Goal: Information Seeking & Learning: Check status

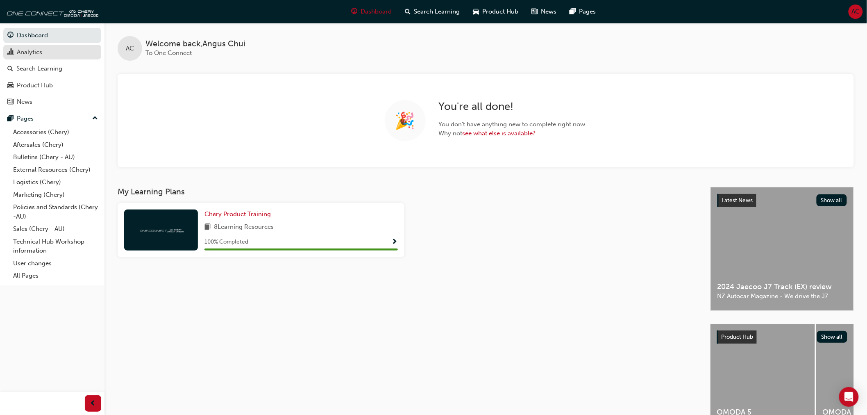
click at [39, 54] on div "Analytics" at bounding box center [29, 52] width 25 height 9
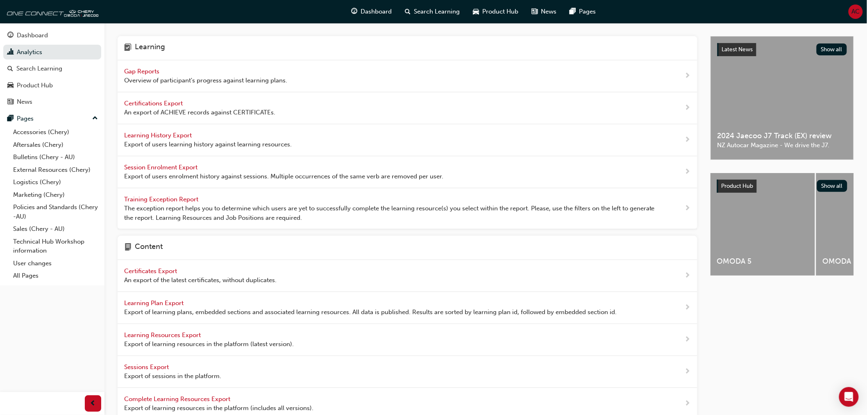
click at [134, 71] on span "Gap Reports" at bounding box center [142, 71] width 37 height 7
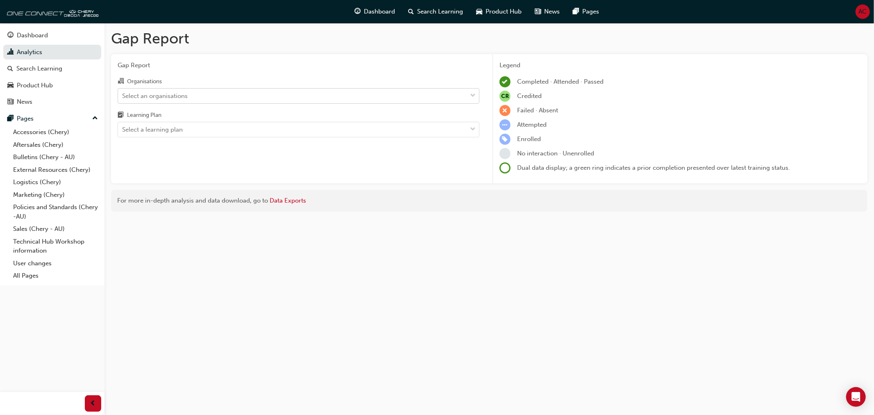
click at [287, 92] on div "Select an organisations" at bounding box center [292, 96] width 349 height 14
click at [123, 92] on input "Organisations Select an organisations" at bounding box center [122, 95] width 1 height 7
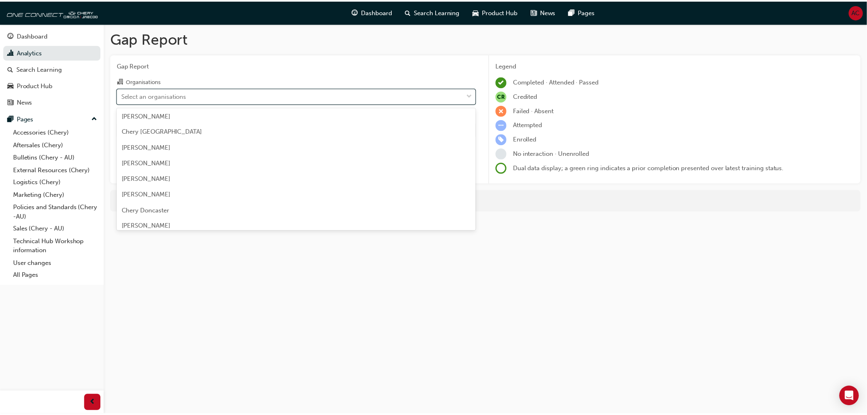
scroll to position [364, 0]
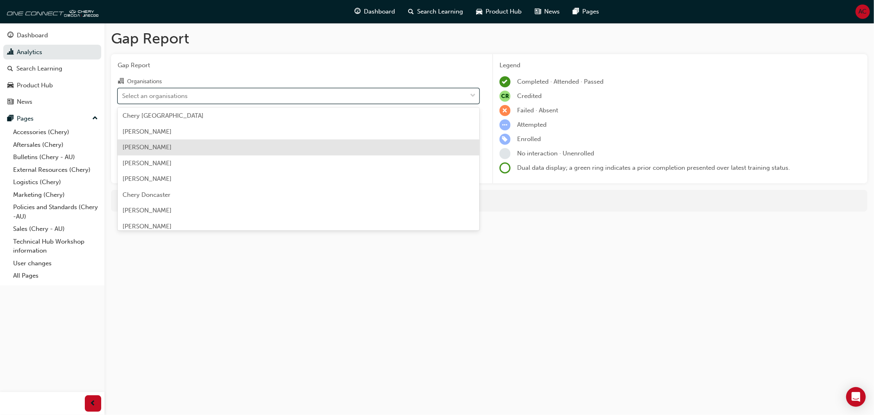
click at [241, 148] on div "Chery Dandenong" at bounding box center [299, 147] width 362 height 16
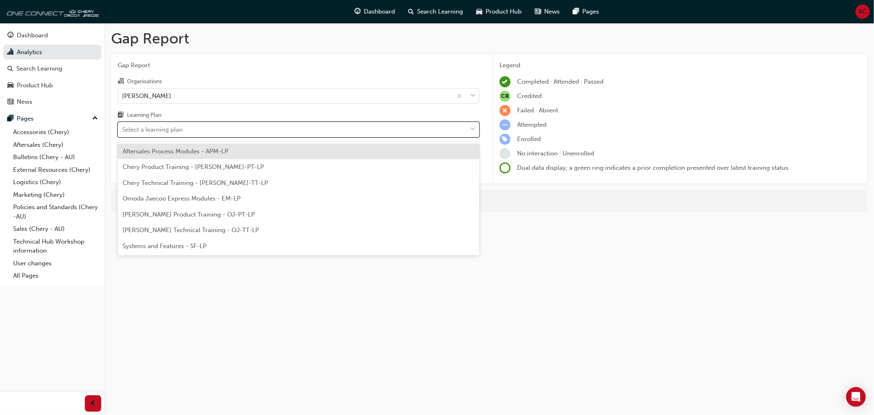
click at [252, 130] on div "Select a learning plan" at bounding box center [292, 130] width 349 height 14
click at [123, 130] on input "Learning Plan option Aftersales Process Modules - APM-LP focused, 1 of 7. 7 res…" at bounding box center [122, 129] width 1 height 7
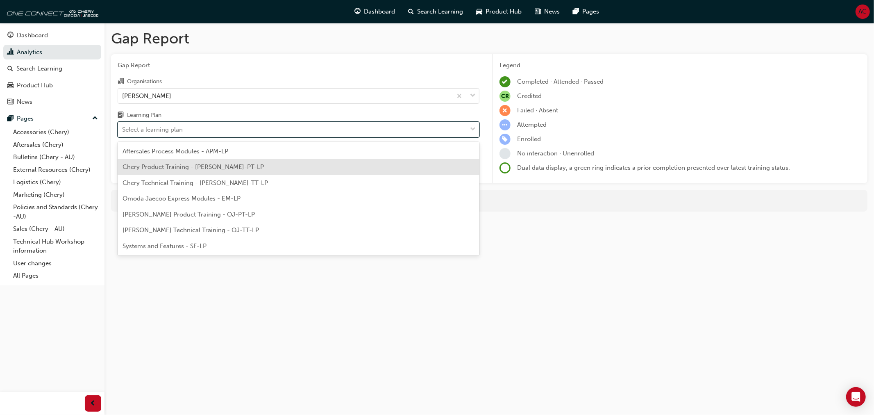
click at [241, 171] on div "Chery Product Training - CHAU-PT-LP" at bounding box center [299, 167] width 362 height 16
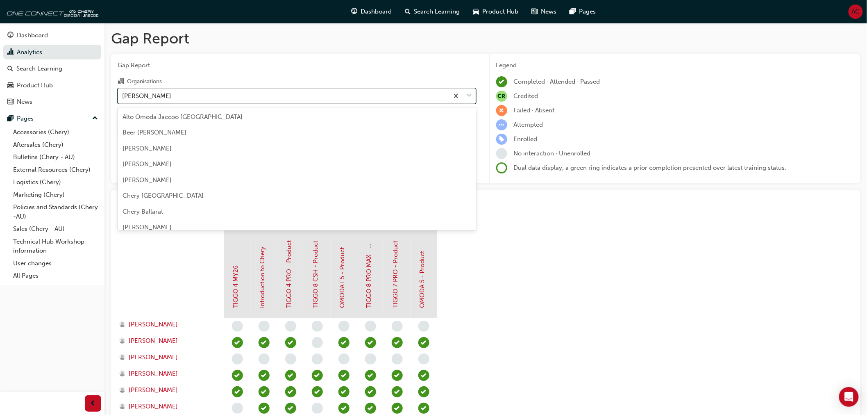
click at [302, 99] on div "Chery Dandenong" at bounding box center [283, 96] width 331 height 14
click at [123, 99] on input "Organisations option Chery Dandenong, selected. option Chery Dandenong focused,…" at bounding box center [122, 95] width 1 height 7
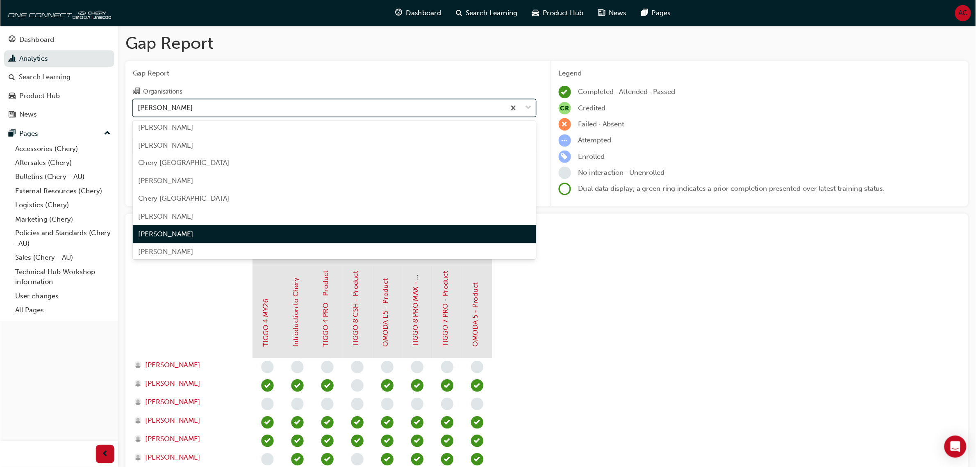
scroll to position [385, 0]
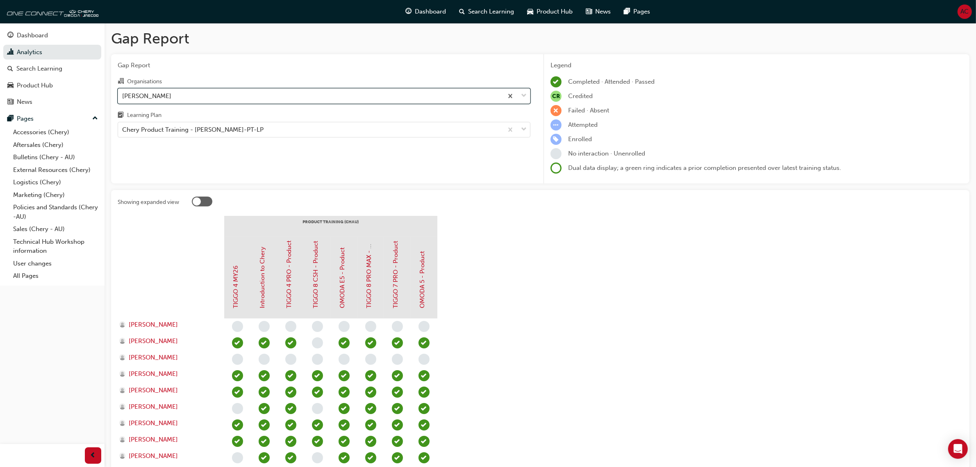
click at [318, 96] on div "Chery Dandenong" at bounding box center [310, 96] width 385 height 14
click at [123, 96] on input "Organisations option Chery Dandenong, selected. 0 results available. Select is …" at bounding box center [122, 95] width 1 height 7
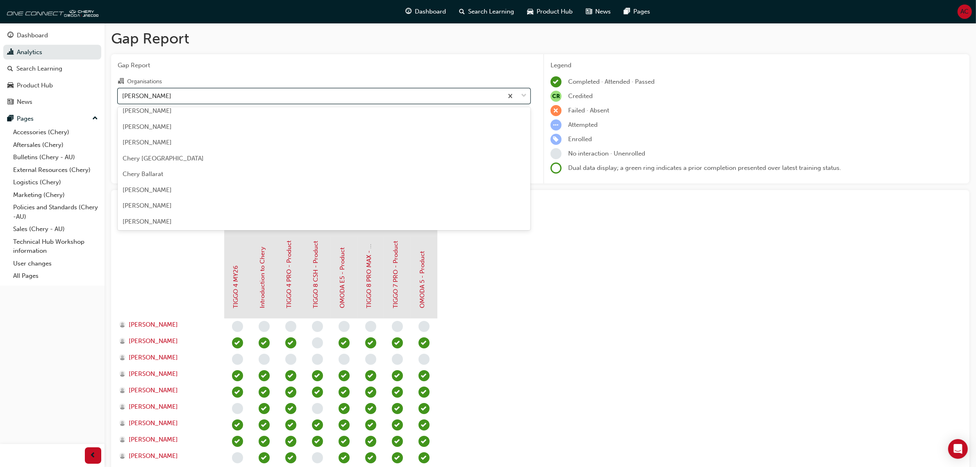
scroll to position [0, 0]
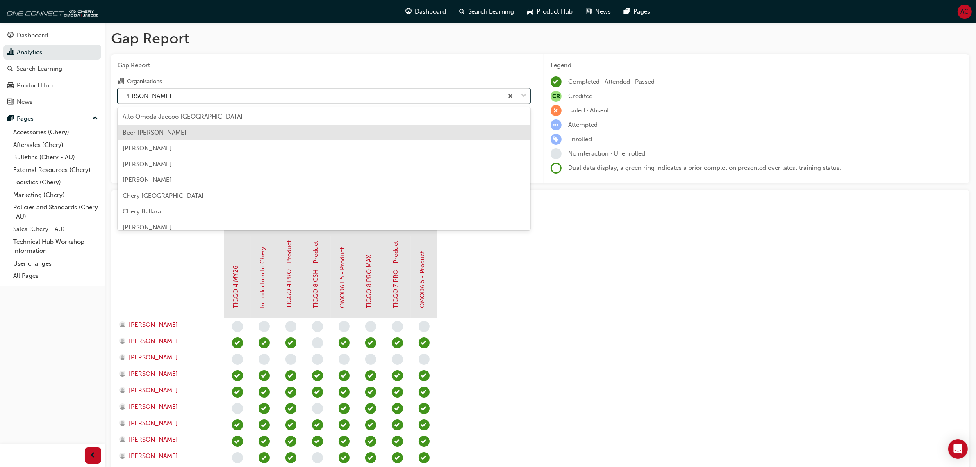
click at [304, 132] on div "Beer Chery Seymour" at bounding box center [324, 133] width 413 height 16
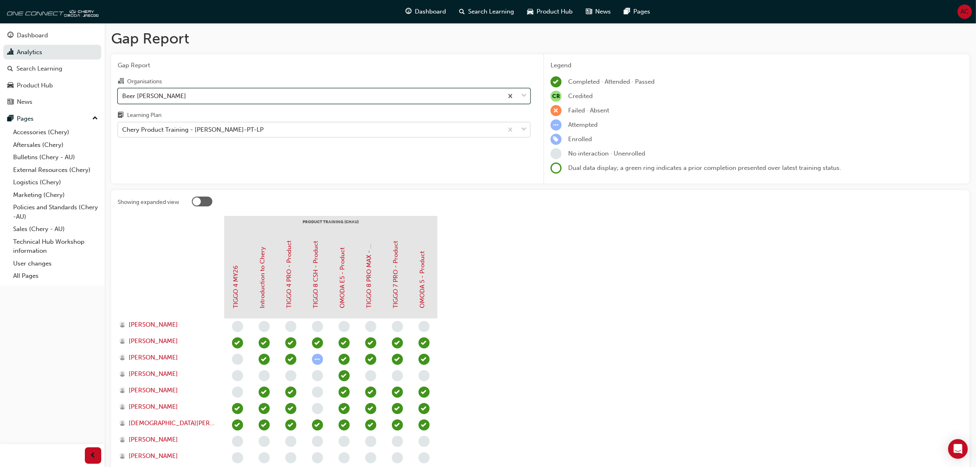
click at [319, 129] on div "Chery Product Training - CHAU-PT-LP" at bounding box center [310, 130] width 385 height 14
click at [123, 129] on input "Learning Plan Chery Product Training - CHAU-PT-LP" at bounding box center [122, 129] width 1 height 7
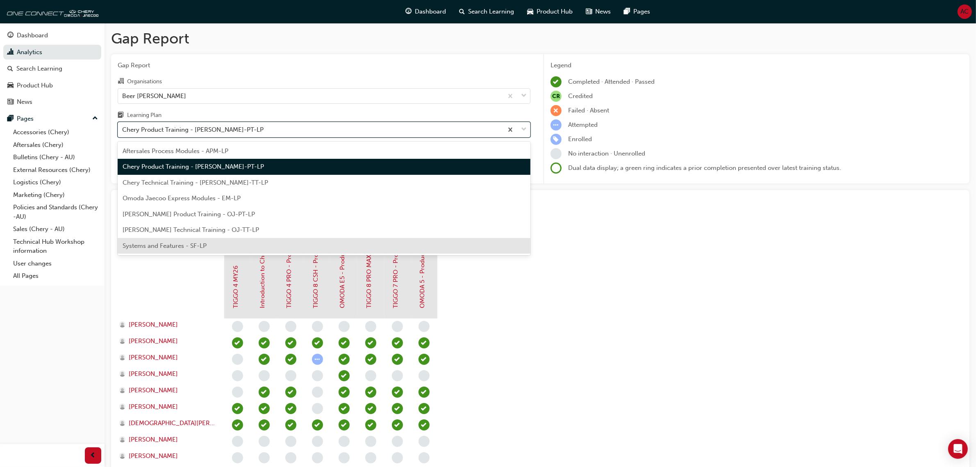
click at [222, 248] on div "Systems and Features - SF-LP" at bounding box center [324, 246] width 413 height 16
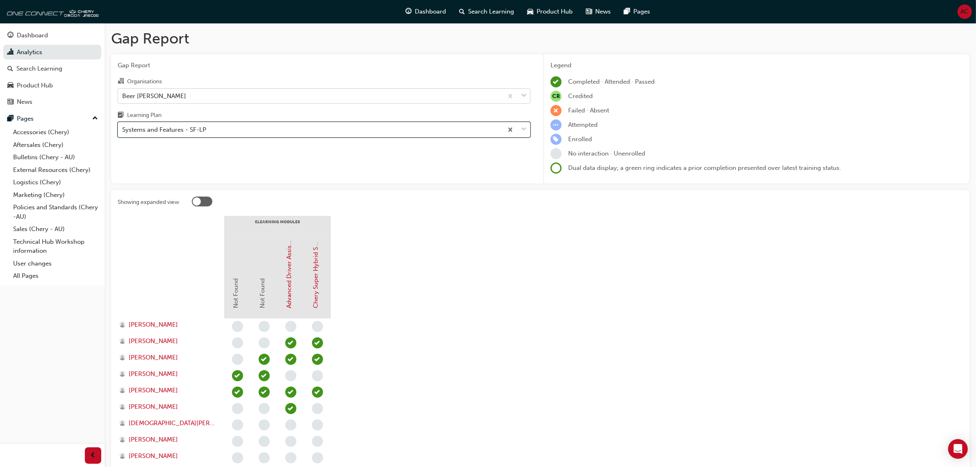
click at [314, 95] on div "Beer Chery Seymour" at bounding box center [310, 96] width 385 height 14
click at [123, 95] on input "Organisations Beer Chery Seymour" at bounding box center [122, 95] width 1 height 7
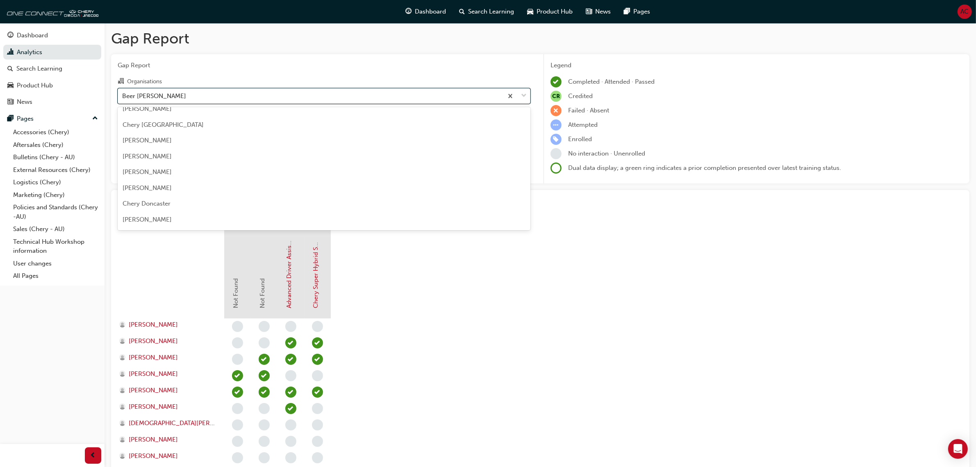
scroll to position [379, 0]
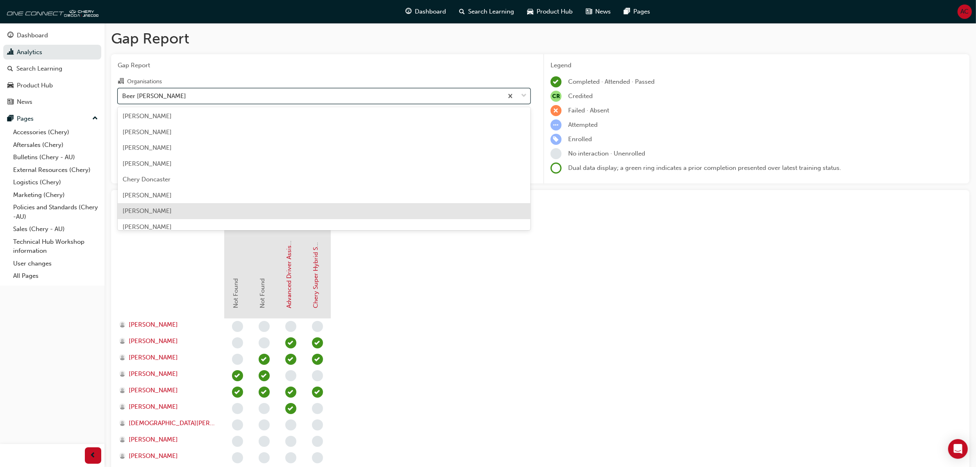
click at [283, 207] on div "Chery Echuca" at bounding box center [324, 211] width 413 height 16
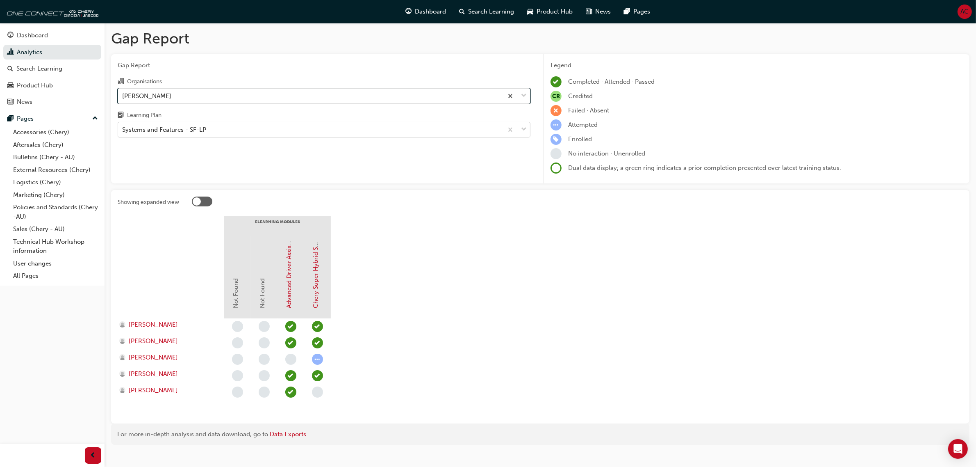
click at [305, 127] on div "Systems and Features - SF-LP" at bounding box center [310, 130] width 385 height 14
click at [123, 127] on input "Learning Plan Systems and Features - SF-LP" at bounding box center [122, 129] width 1 height 7
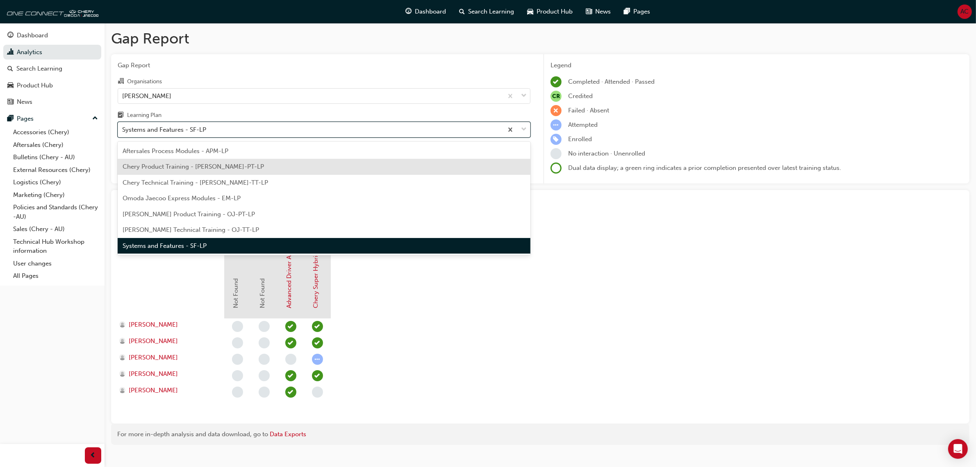
click at [271, 172] on div "Chery Product Training - CHAU-PT-LP" at bounding box center [324, 167] width 413 height 16
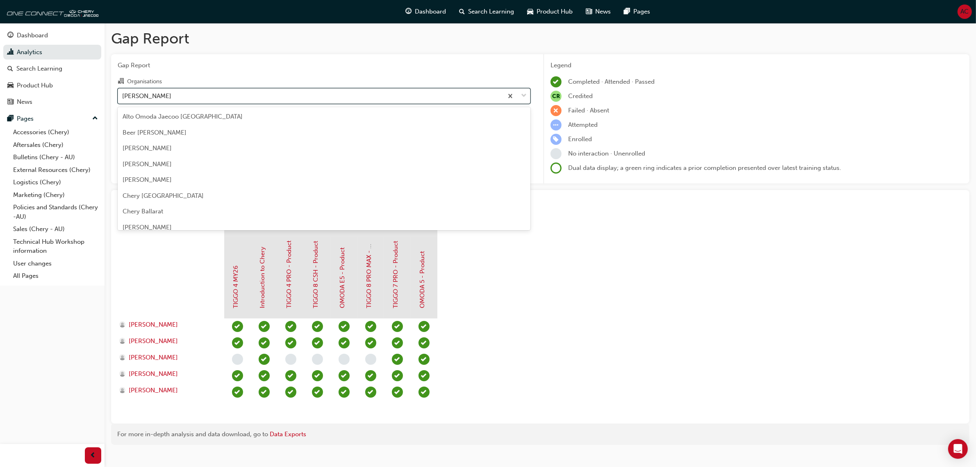
click at [290, 96] on div "Chery Echuca" at bounding box center [310, 96] width 385 height 14
click at [123, 96] on input "Organisations option Chery Echuca, selected. option Chery Echuca focused, 31 of…" at bounding box center [122, 95] width 1 height 7
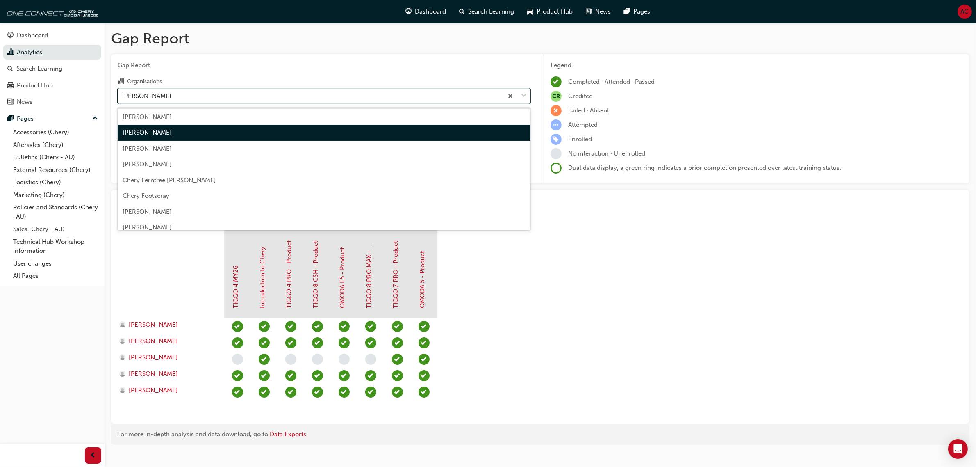
scroll to position [475, 0]
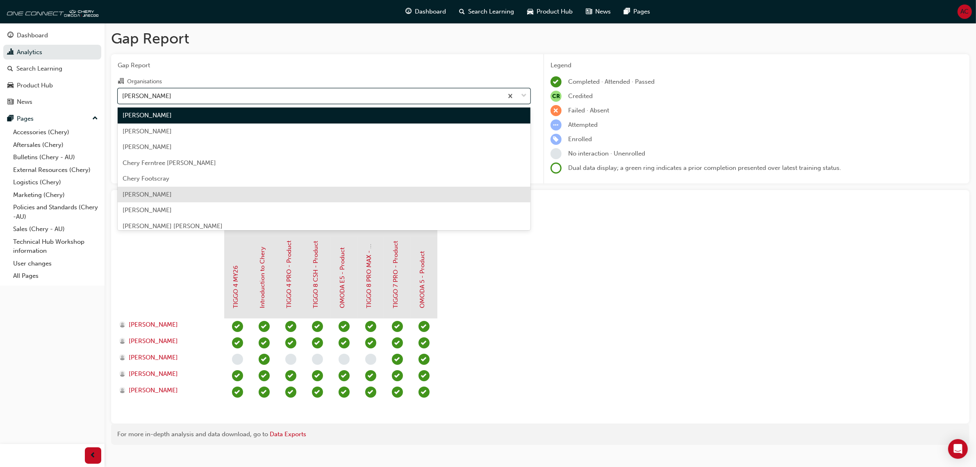
click at [252, 191] on div "Chery Geelong" at bounding box center [324, 195] width 413 height 16
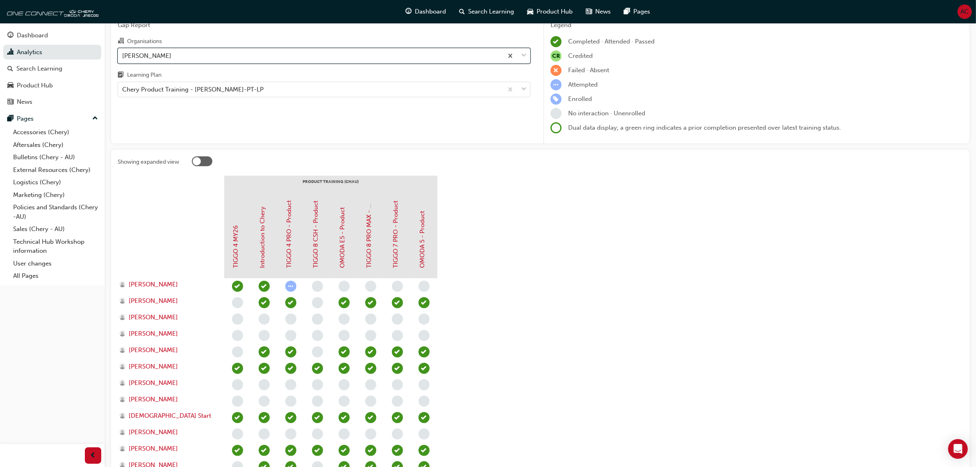
scroll to position [23, 0]
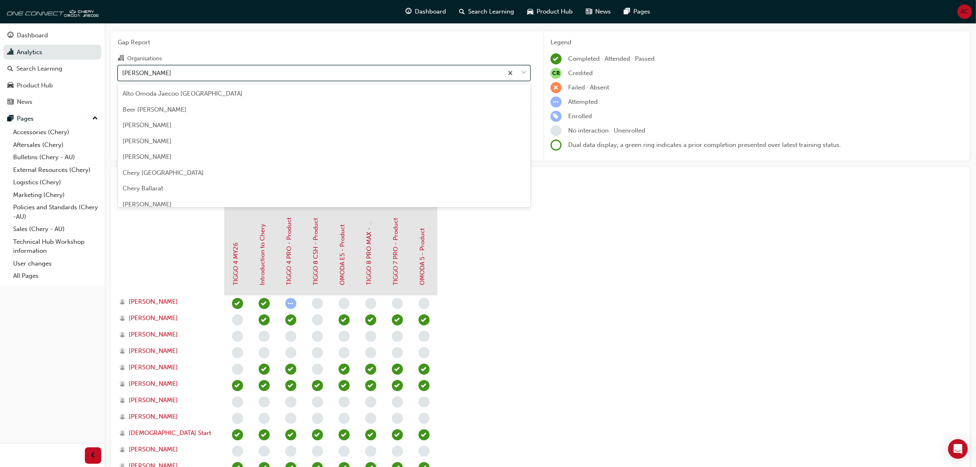
click at [270, 73] on div "Chery Geelong" at bounding box center [310, 73] width 385 height 14
click at [123, 73] on input "Organisations option Chery Geelong, selected. option Chery Geelong focused, 36 …" at bounding box center [122, 72] width 1 height 7
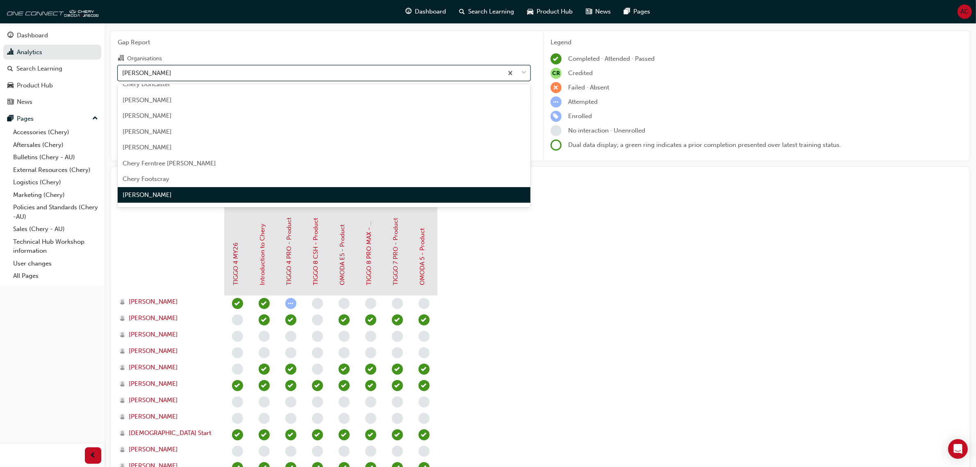
click at [270, 73] on div "Chery Geelong" at bounding box center [310, 73] width 385 height 14
click at [123, 73] on input "Organisations option Chery Geelong, selected. option Chery Geelong focused, 36 …" at bounding box center [122, 72] width 1 height 7
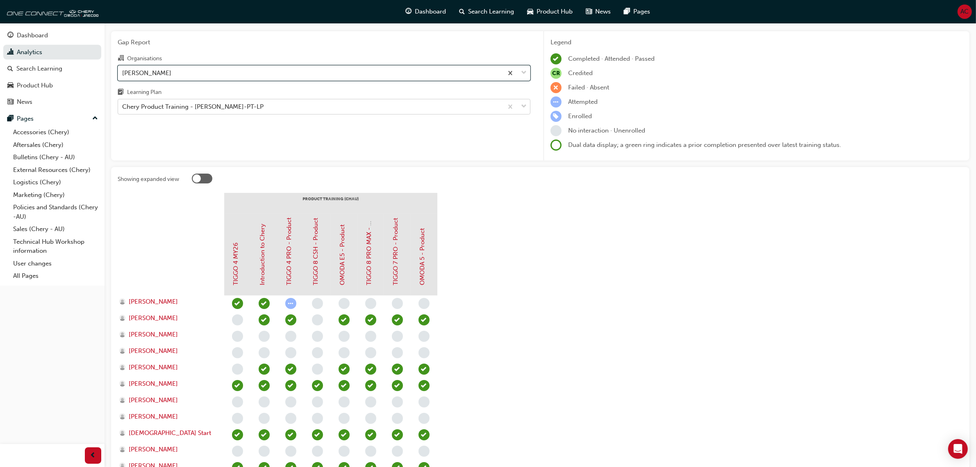
click at [293, 113] on div "Chery Product Training - CHAU-PT-LP" at bounding box center [310, 107] width 385 height 14
click at [123, 110] on input "Learning Plan Chery Product Training - CHAU-PT-LP" at bounding box center [122, 106] width 1 height 7
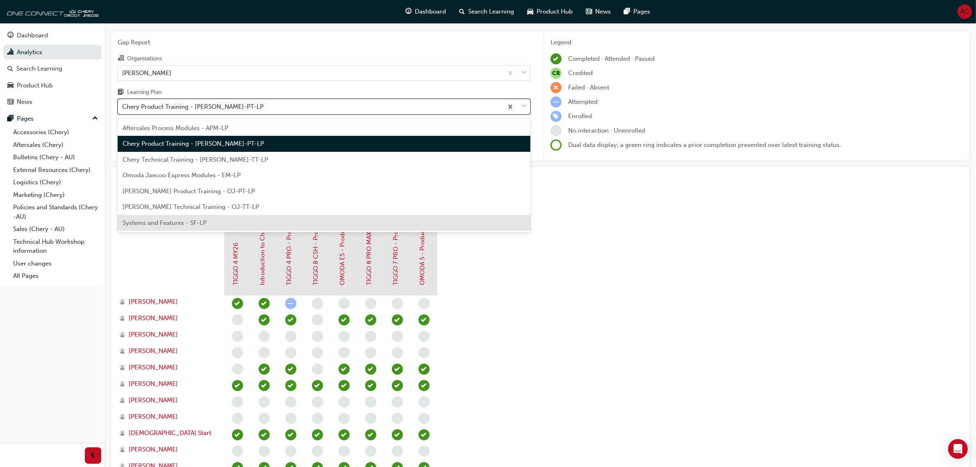
click at [286, 218] on div "Systems and Features - SF-LP" at bounding box center [324, 223] width 413 height 16
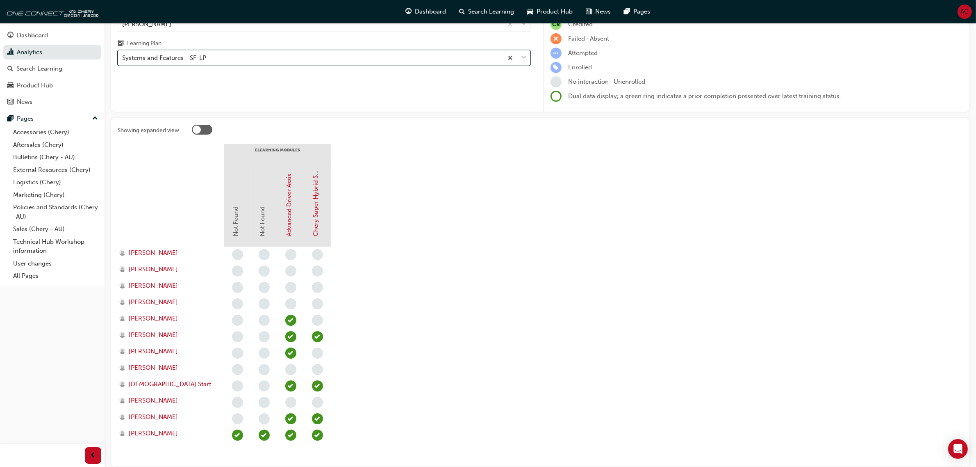
scroll to position [102, 0]
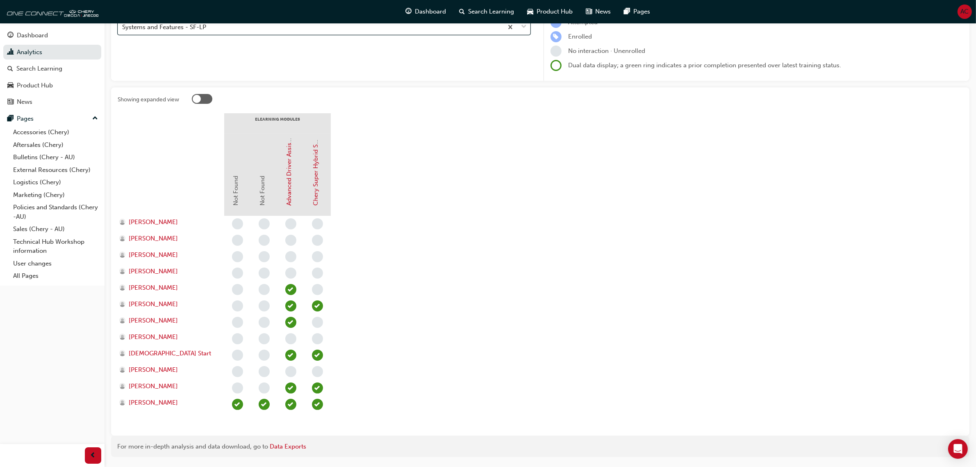
click at [523, 296] on section "eLearning Modules Not Found Not Found Advanced Driver Assist Systems (ADAS) - C…" at bounding box center [540, 271] width 845 height 316
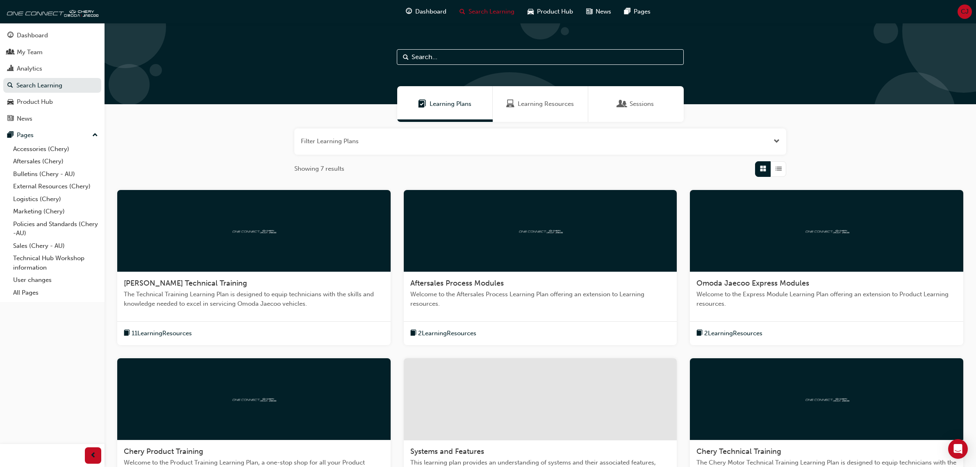
scroll to position [123, 0]
